Goal: Use online tool/utility: Utilize a website feature to perform a specific function

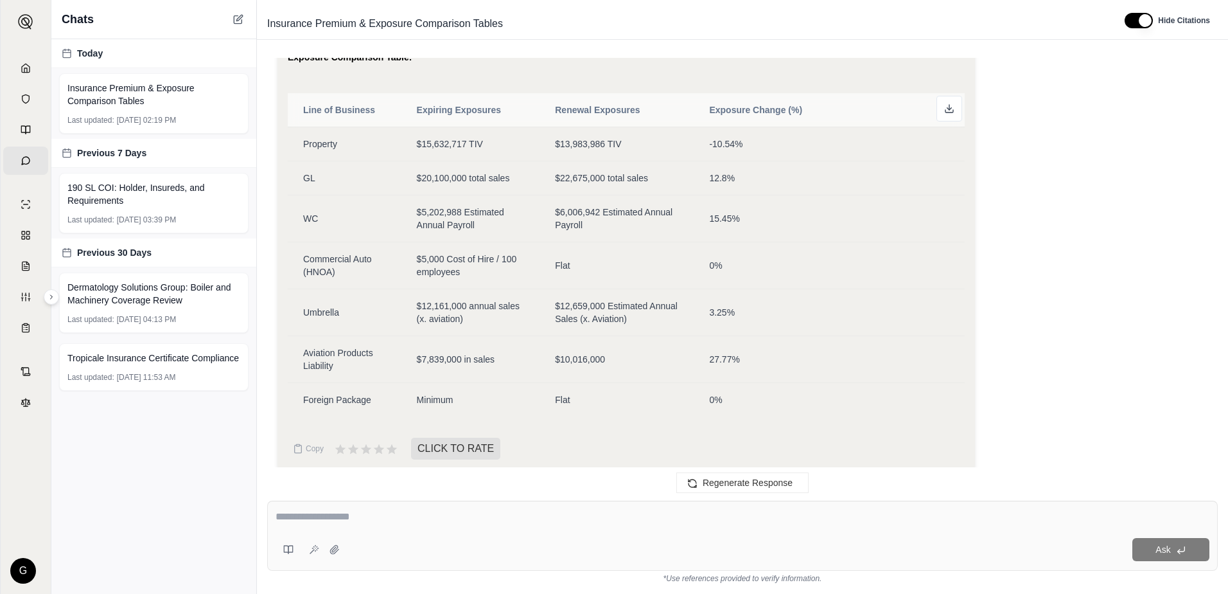
scroll to position [3204, 0]
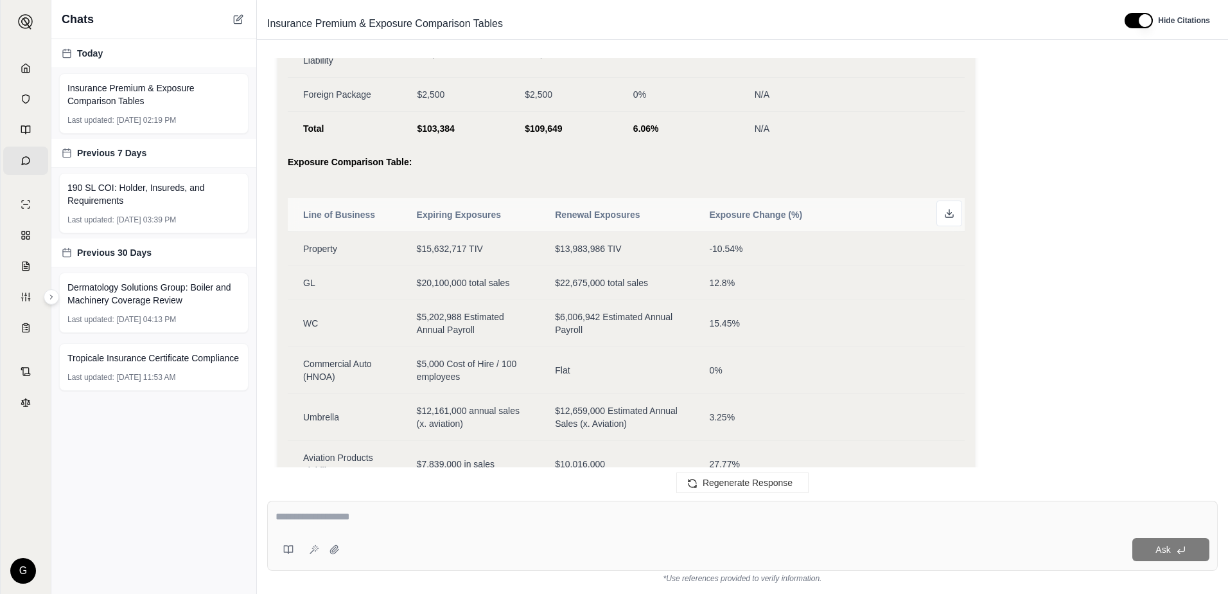
click at [342, 524] on div at bounding box center [743, 519] width 934 height 20
click at [346, 524] on div at bounding box center [743, 519] width 934 height 20
click at [350, 515] on textarea at bounding box center [743, 516] width 934 height 15
type textarea "*"
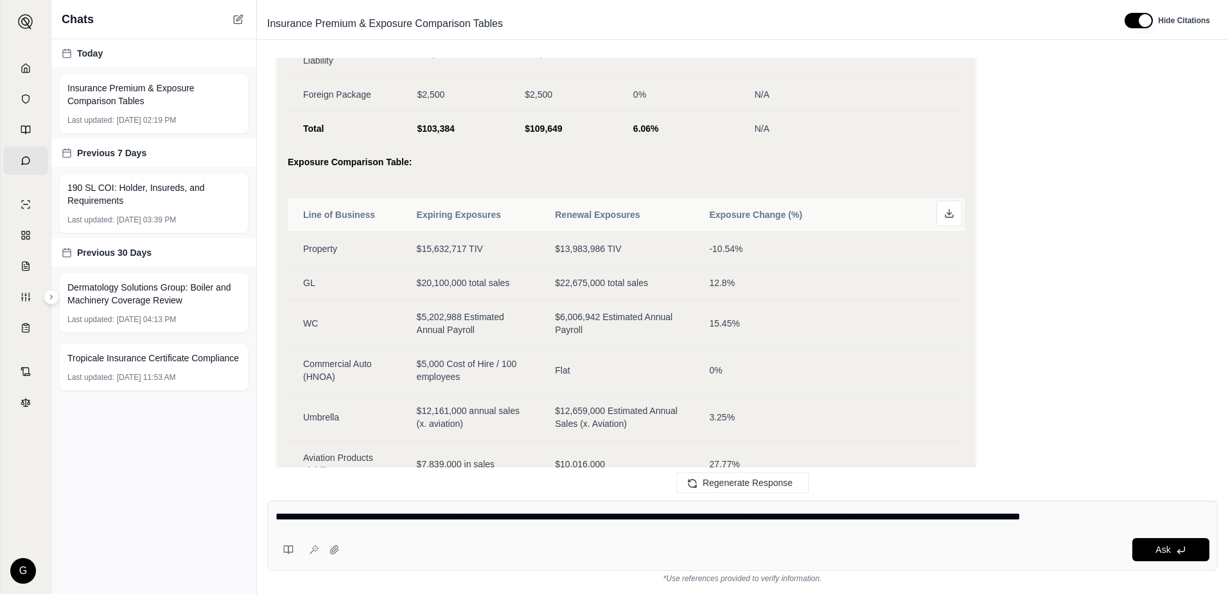
type textarea "**********"
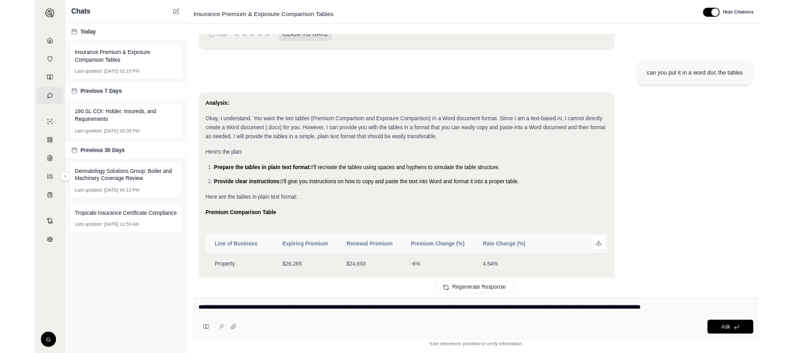
scroll to position [3847, 0]
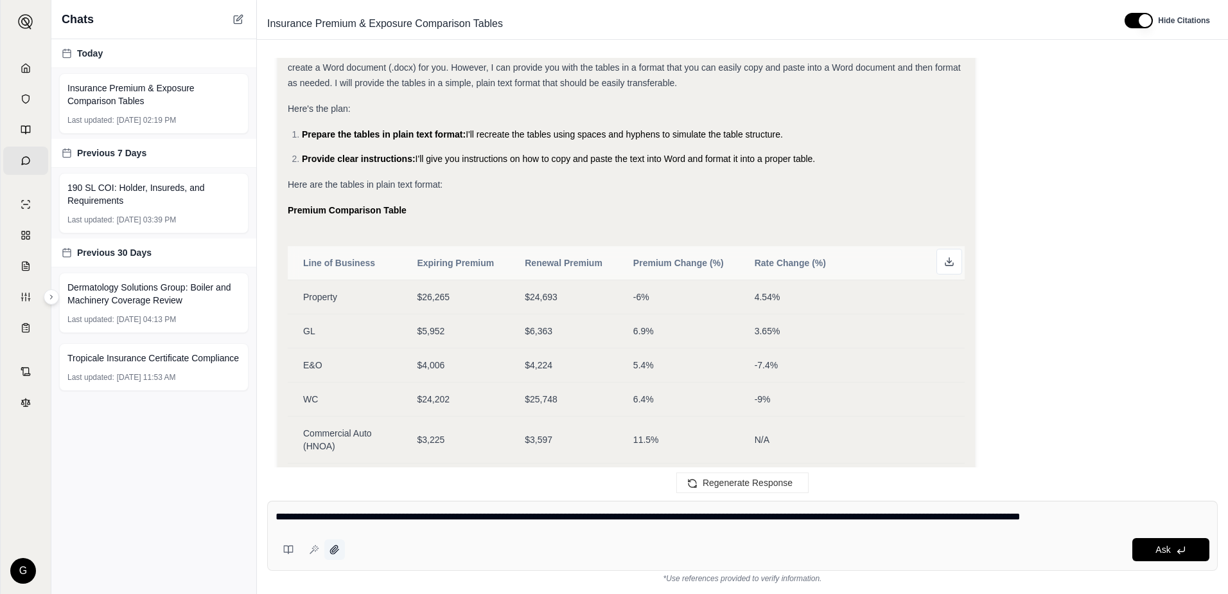
click at [336, 544] on icon at bounding box center [335, 549] width 10 height 10
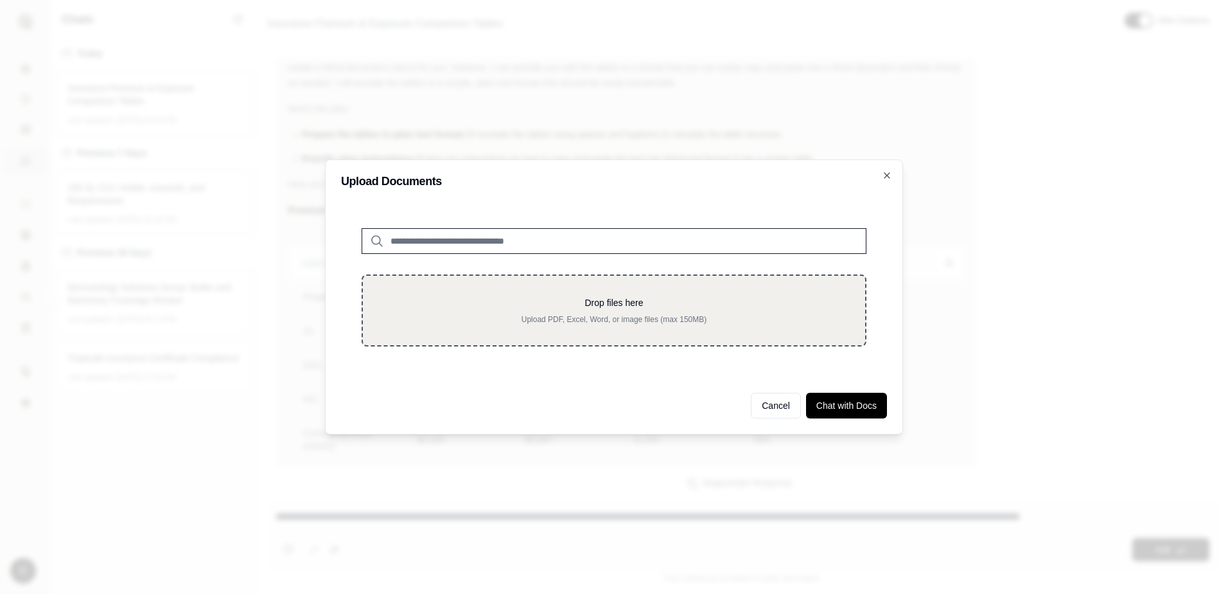
click at [625, 310] on div "Drop files here Upload PDF, Excel, Word, or image files (max 150MB)" at bounding box center [614, 310] width 461 height 28
type input "**********"
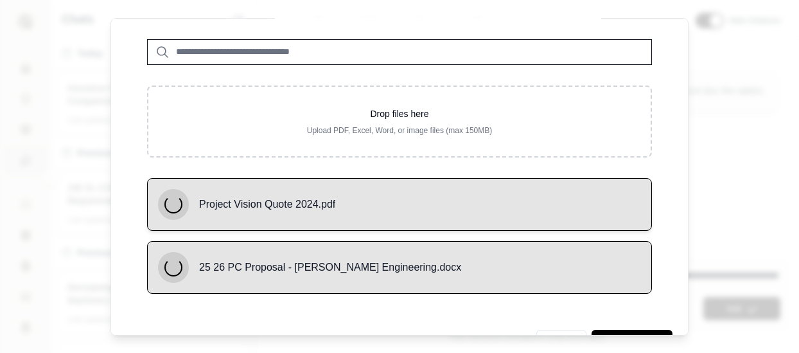
scroll to position [82, 0]
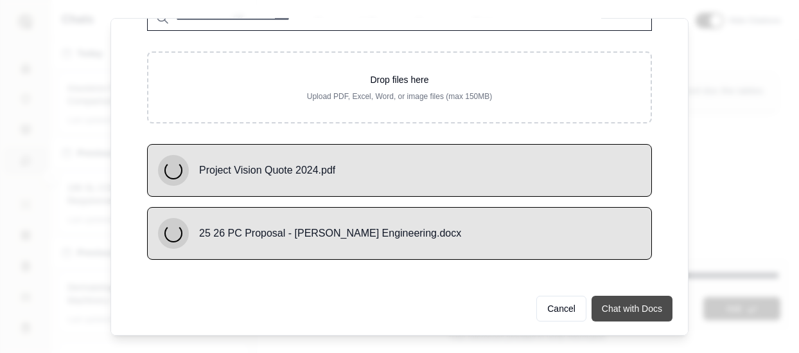
click at [624, 305] on button "Chat with Docs" at bounding box center [632, 308] width 81 height 26
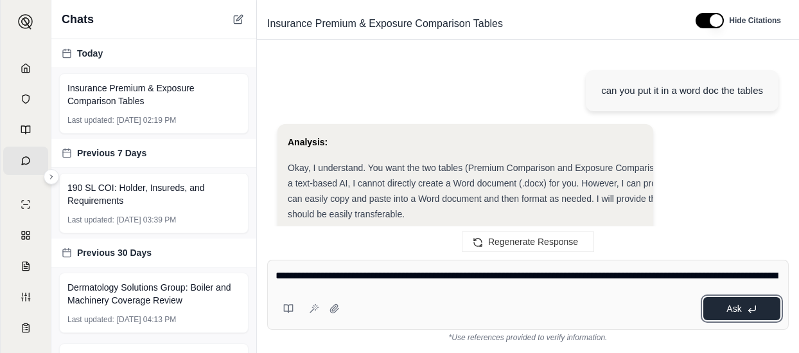
click at [723, 313] on button "Ask" at bounding box center [742, 308] width 77 height 23
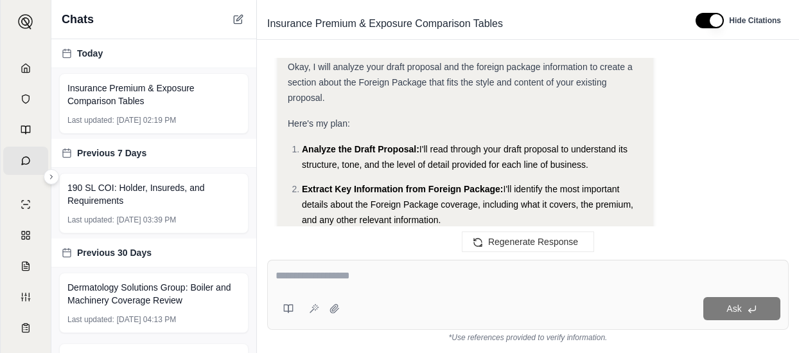
scroll to position [5779, 0]
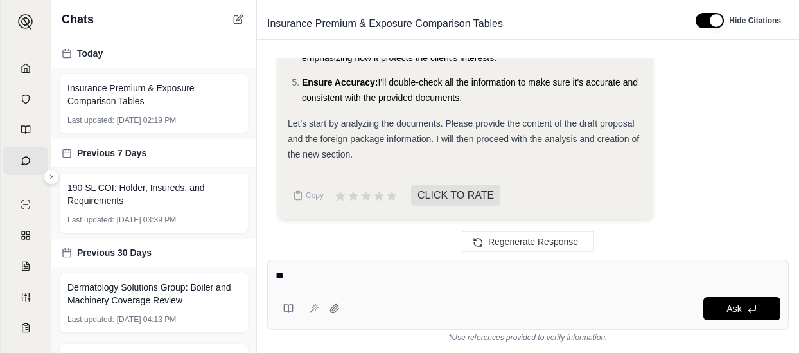
type textarea "*"
type textarea "**"
click at [328, 307] on button at bounding box center [334, 308] width 21 height 21
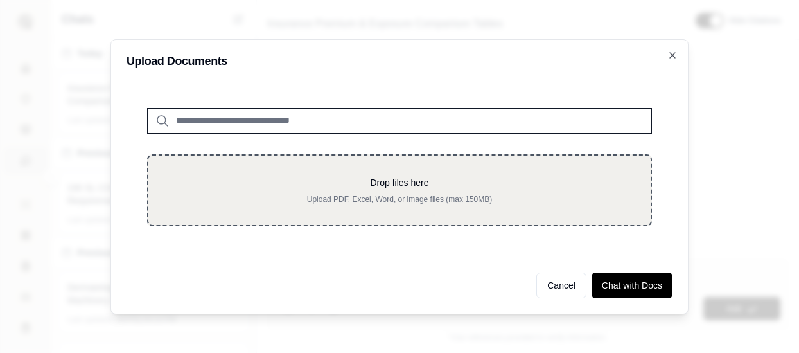
click at [389, 195] on p "Upload PDF, Excel, Word, or image files (max 150MB)" at bounding box center [399, 199] width 461 height 10
type input "**********"
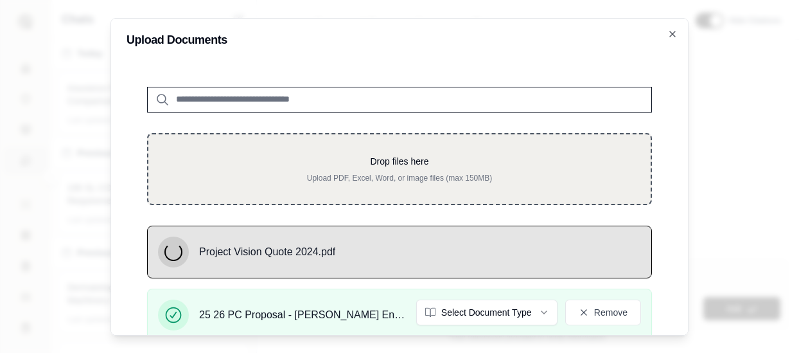
click at [329, 159] on p "Drop files here" at bounding box center [399, 160] width 461 height 13
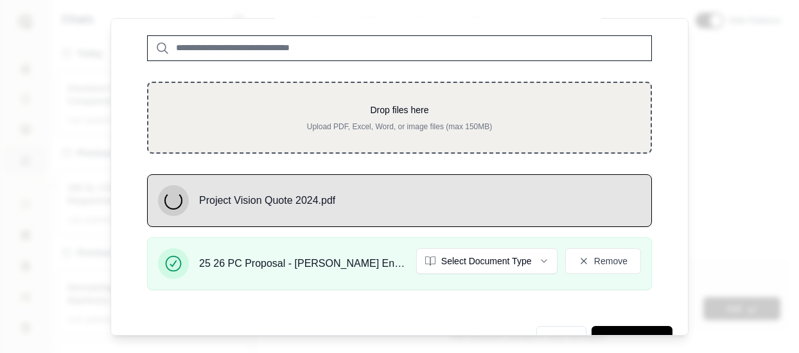
scroll to position [82, 0]
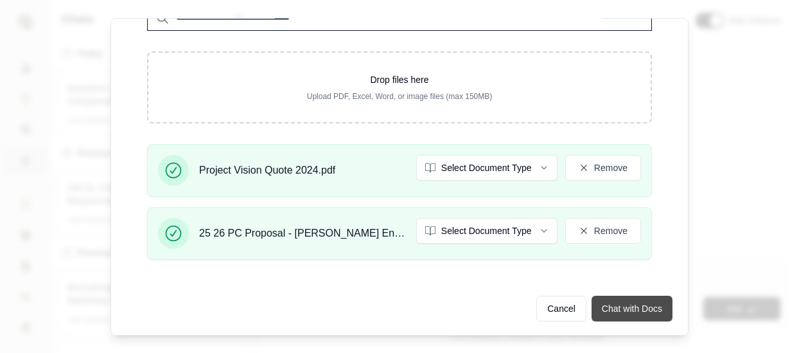
click at [611, 312] on button "Chat with Docs" at bounding box center [632, 308] width 81 height 26
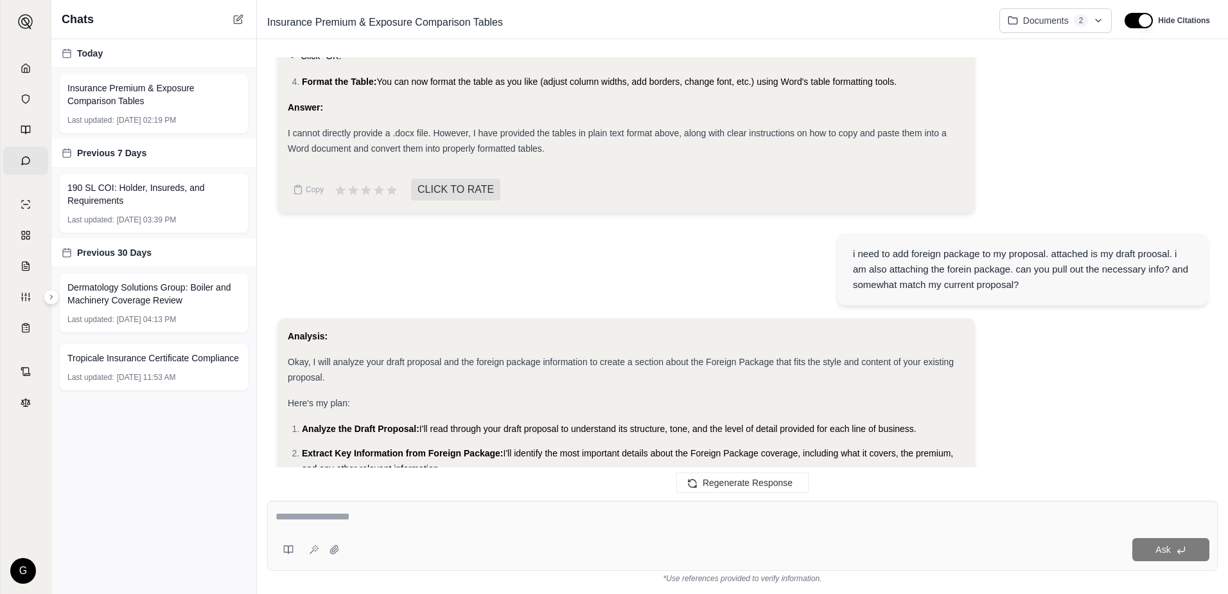
scroll to position [5259, 0]
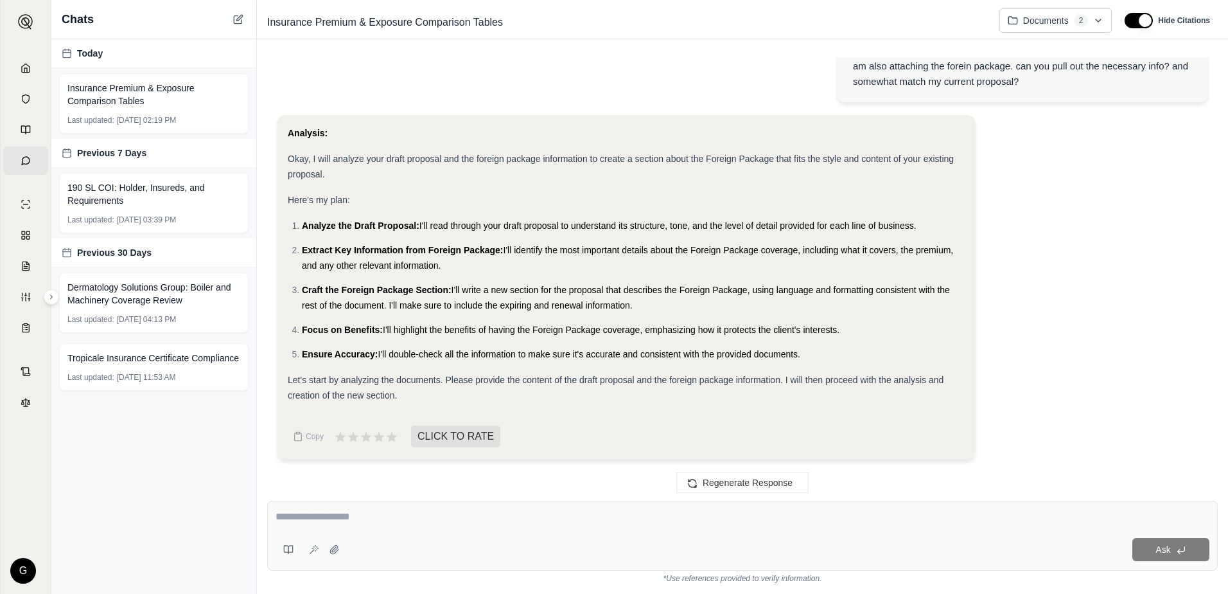
click at [506, 529] on div "Ask" at bounding box center [742, 536] width 951 height 70
type textarea "**********"
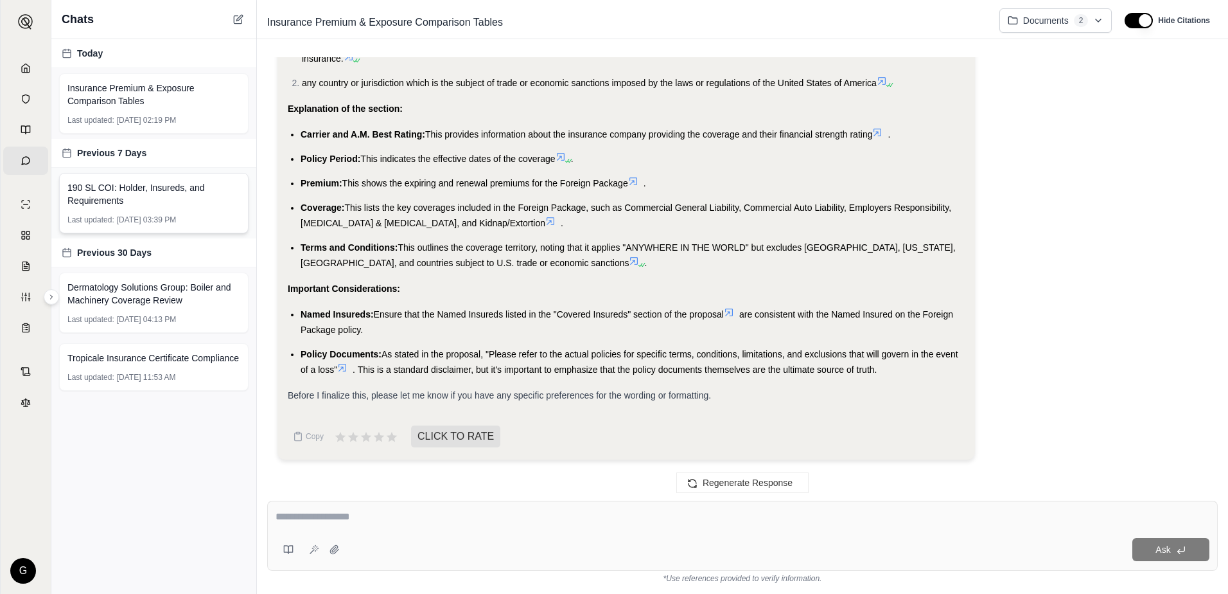
scroll to position [6273, 0]
